Goal: Task Accomplishment & Management: Manage account settings

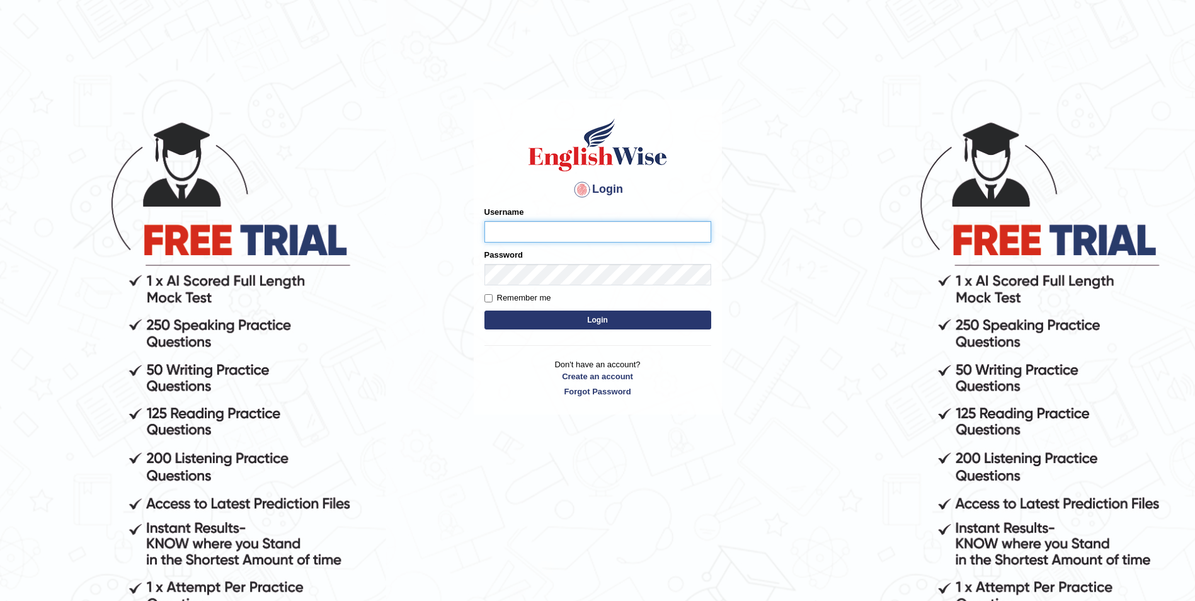
click at [583, 240] on input "Username" at bounding box center [597, 231] width 227 height 21
drag, startPoint x: 580, startPoint y: 234, endPoint x: 443, endPoint y: 240, distance: 137.4
click at [443, 240] on body "Login Please fix the following errors: Username zafarpg3200973 Password Remembe…" at bounding box center [597, 360] width 1195 height 601
type input "zafarpg3200973"
click at [612, 329] on button "Login" at bounding box center [597, 320] width 227 height 19
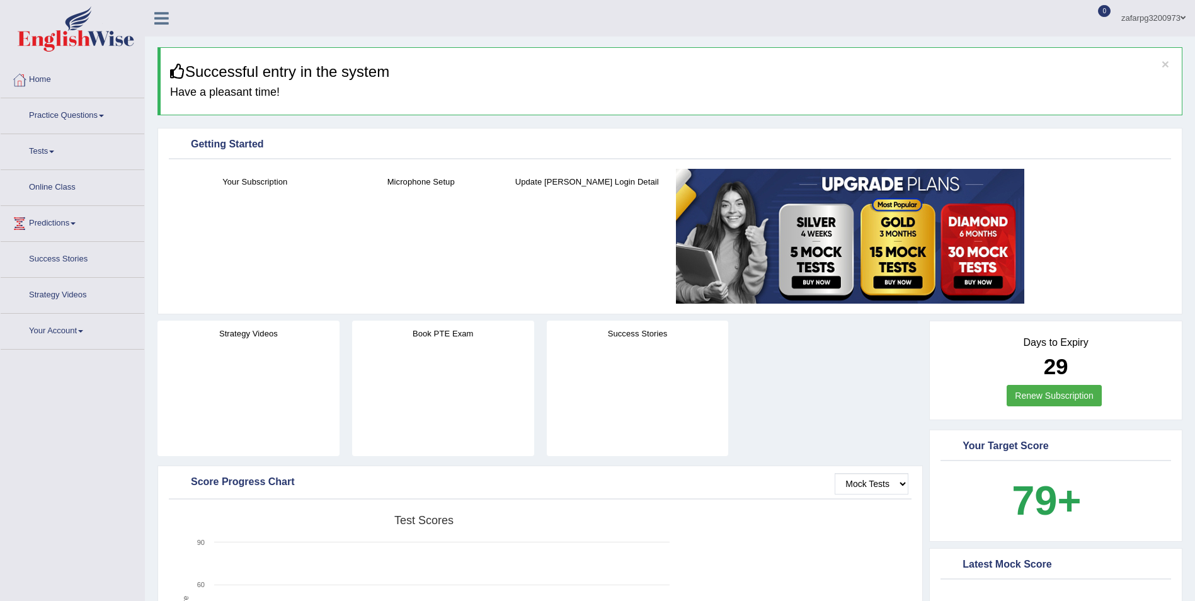
click at [60, 156] on link "Tests" at bounding box center [73, 149] width 144 height 31
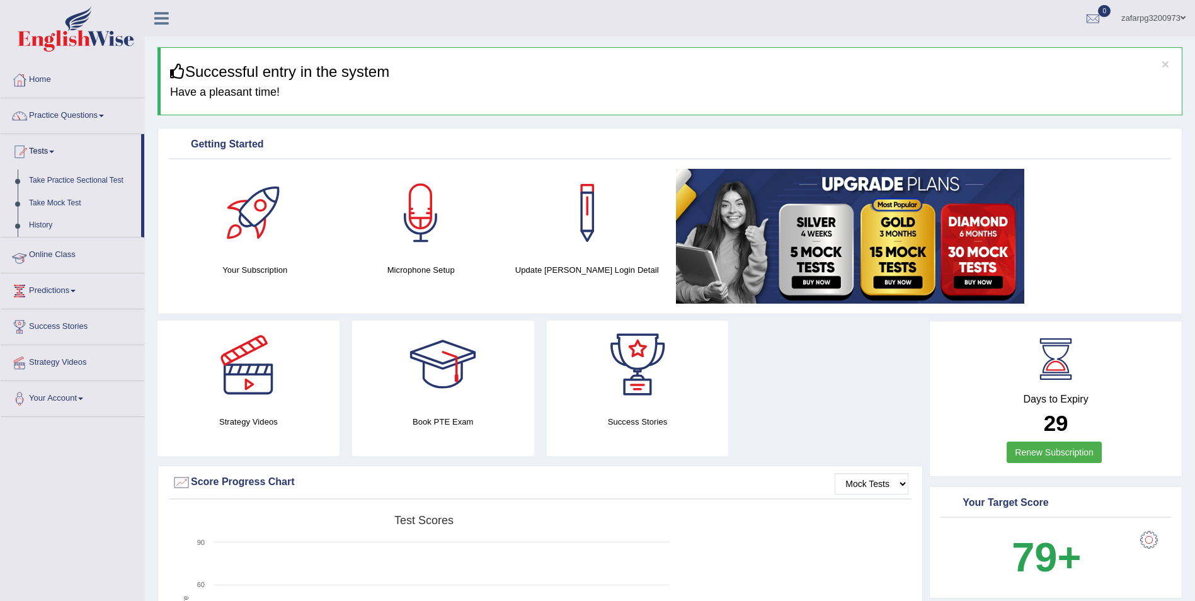
click at [40, 260] on link "Online Class" at bounding box center [73, 252] width 144 height 31
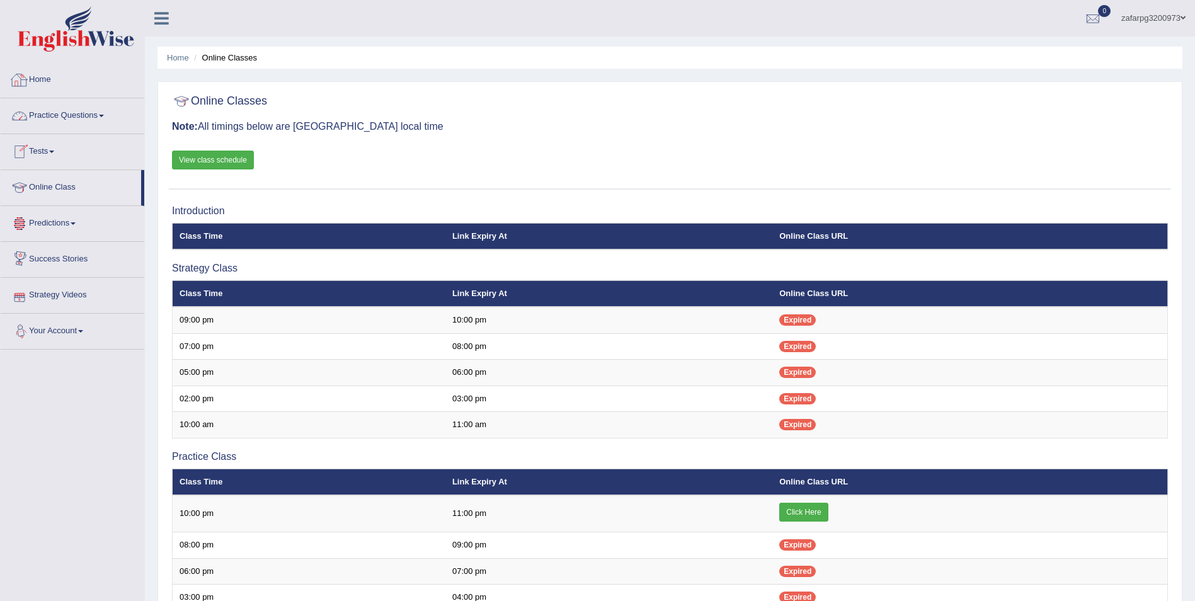
click at [44, 77] on link "Home" at bounding box center [73, 77] width 144 height 31
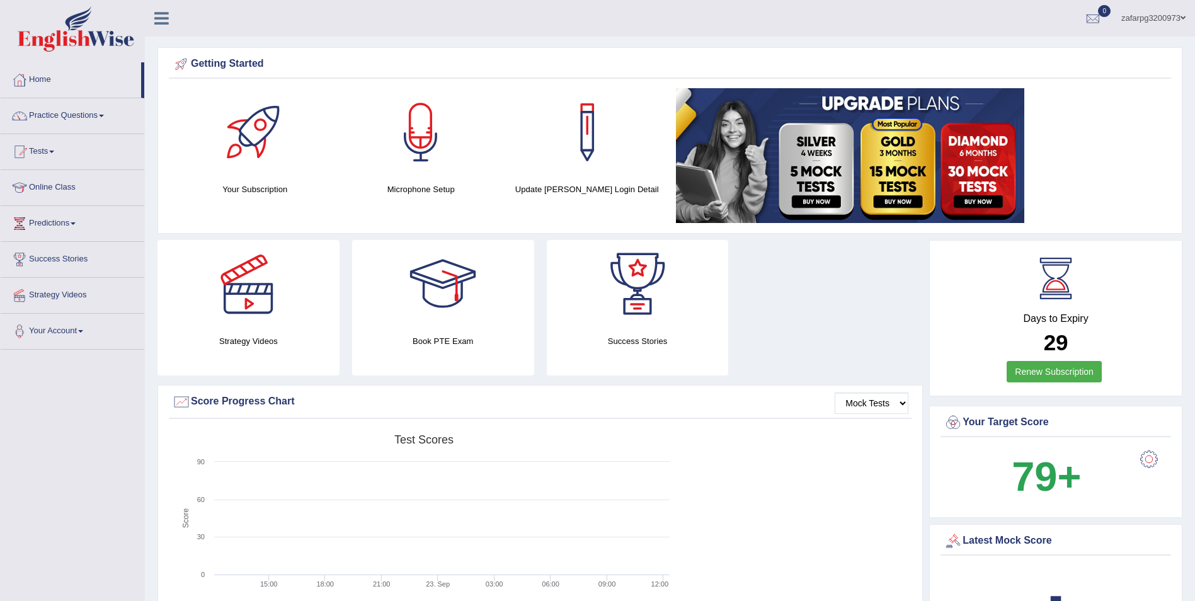
click at [1177, 16] on link "zafarpg3200973" at bounding box center [1153, 16] width 83 height 33
click at [1081, 168] on div at bounding box center [1073, 176] width 19 height 19
